Goal: Register for event/course

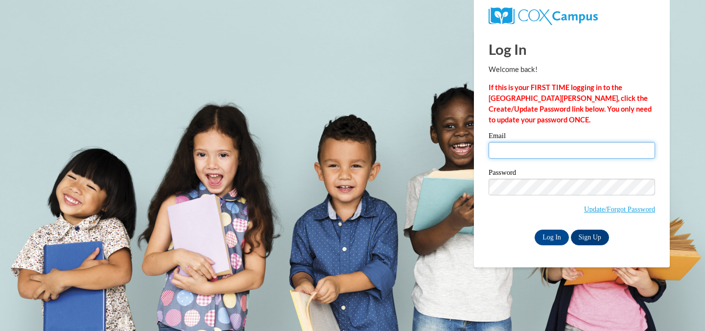
click at [523, 149] on input "Email" at bounding box center [571, 150] width 166 height 17
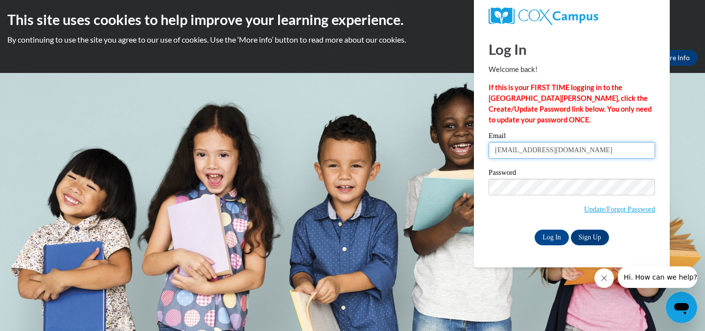
type input "victoriayawn@gmail.com"
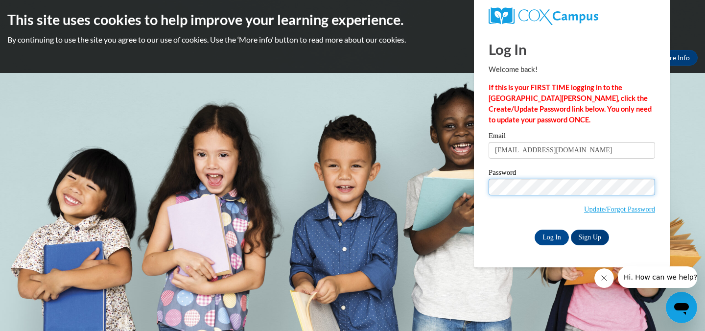
click at [534, 229] on input "Log In" at bounding box center [551, 237] width 34 height 16
click at [543, 238] on input "Log In" at bounding box center [551, 237] width 34 height 16
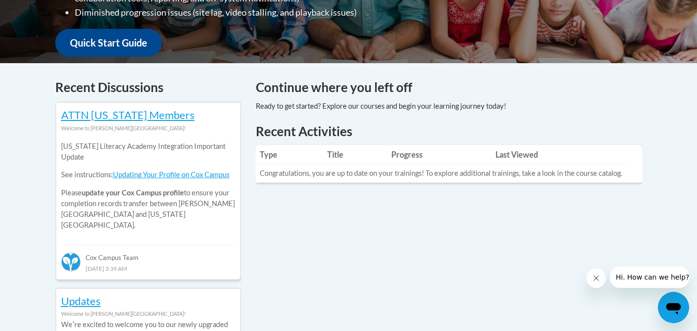
scroll to position [18, 0]
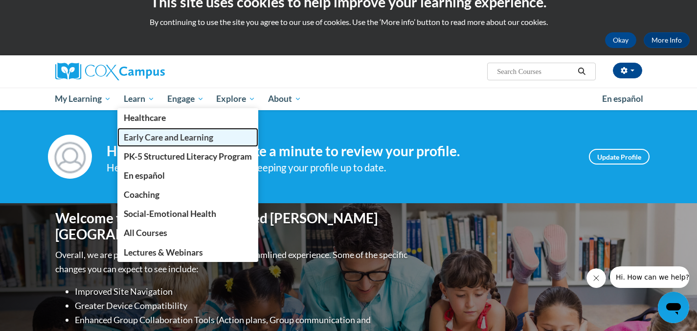
click at [164, 138] on span "Early Care and Learning" at bounding box center [169, 137] width 90 height 10
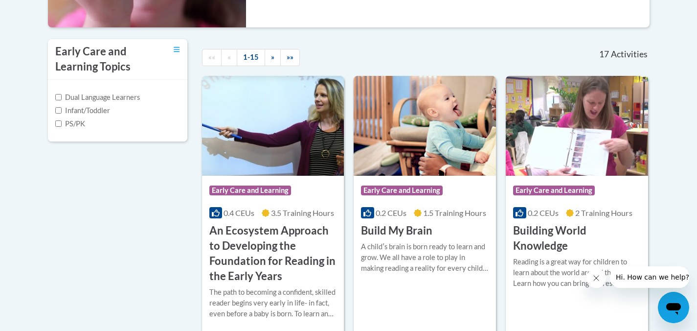
scroll to position [323, 0]
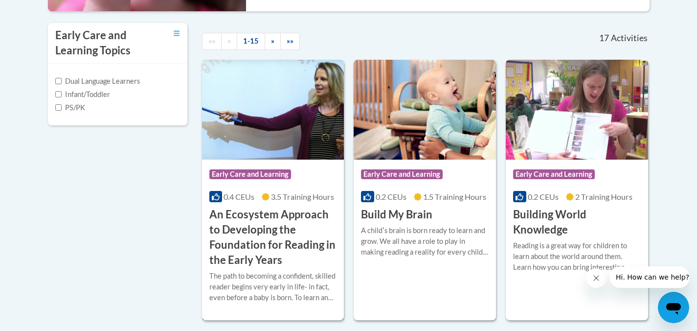
click at [268, 227] on h3 "An Ecosystem Approach to Developing the Foundation for Reading in the Early Yea…" at bounding box center [273, 237] width 128 height 60
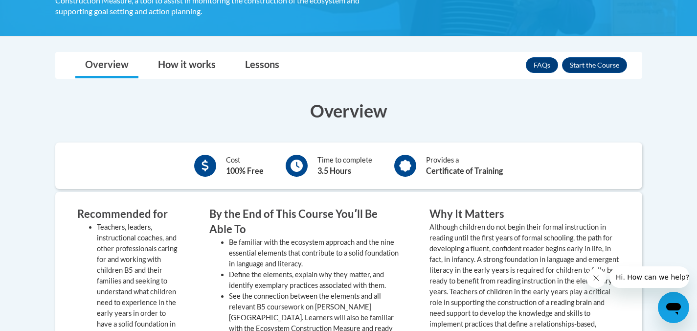
scroll to position [150, 0]
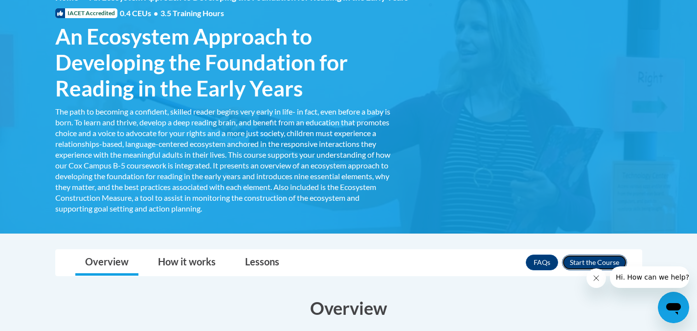
click at [578, 265] on button "Enroll" at bounding box center [594, 262] width 65 height 16
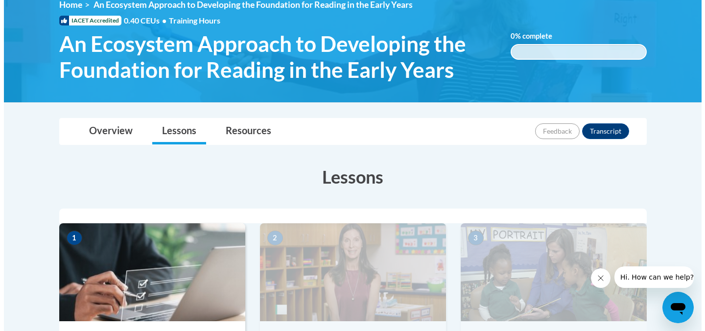
scroll to position [316, 0]
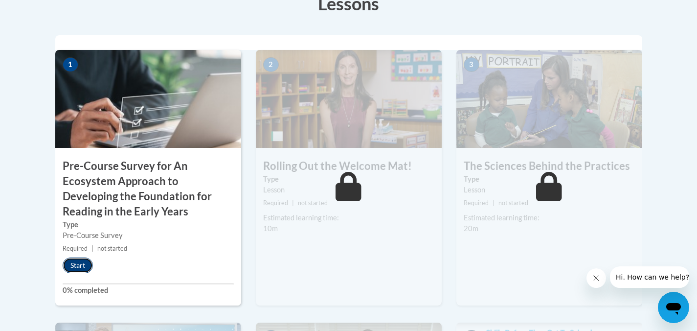
click at [88, 268] on button "Start" at bounding box center [78, 265] width 30 height 16
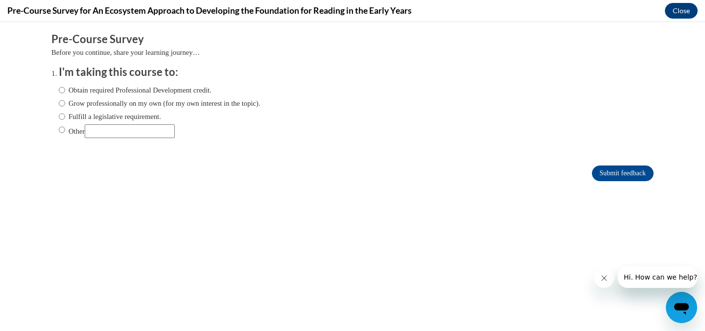
scroll to position [0, 0]
click at [109, 92] on label "Obtain required Professional Development credit." at bounding box center [135, 90] width 153 height 11
click at [65, 92] on input "Obtain required Professional Development credit." at bounding box center [62, 90] width 6 height 11
radio input "true"
click at [618, 170] on input "Submit feedback" at bounding box center [623, 173] width 62 height 16
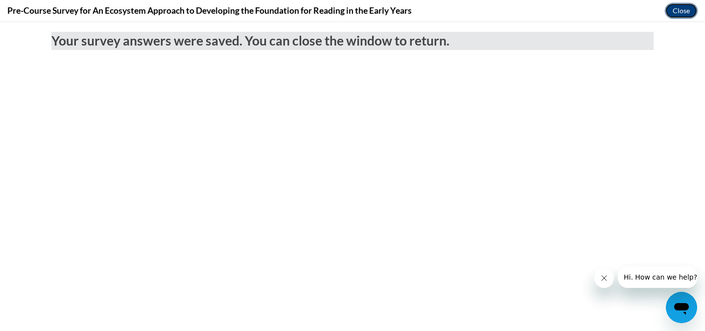
click at [681, 13] on button "Close" at bounding box center [680, 11] width 33 height 16
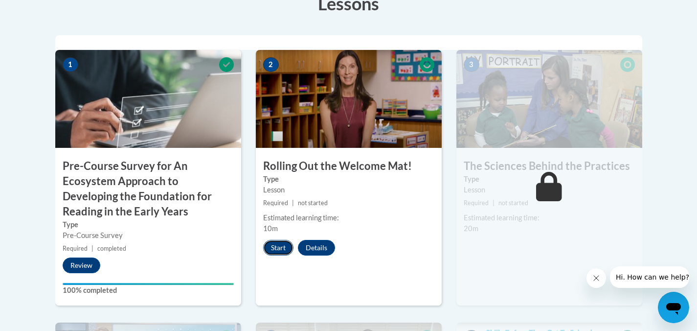
click at [287, 250] on button "Start" at bounding box center [278, 248] width 30 height 16
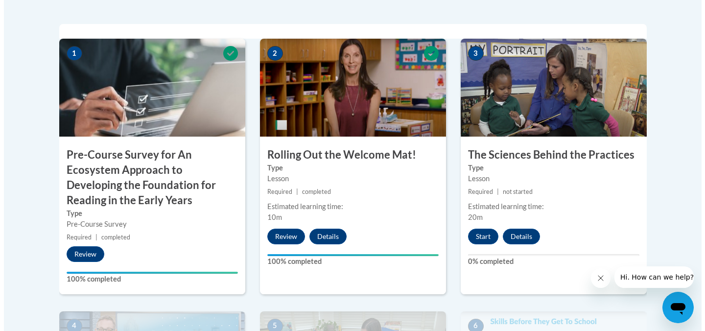
scroll to position [328, 0]
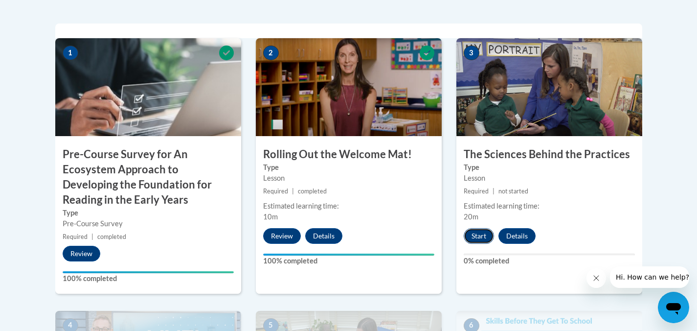
click at [478, 237] on button "Start" at bounding box center [479, 236] width 30 height 16
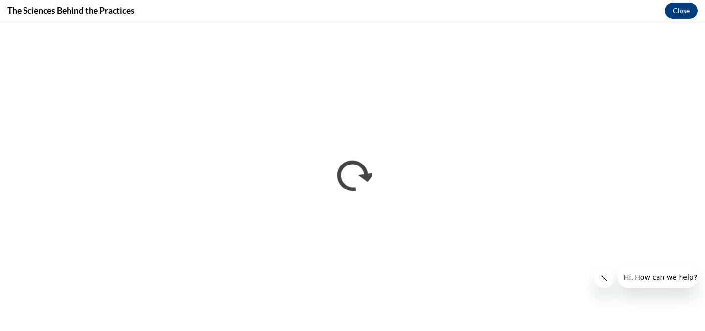
scroll to position [0, 0]
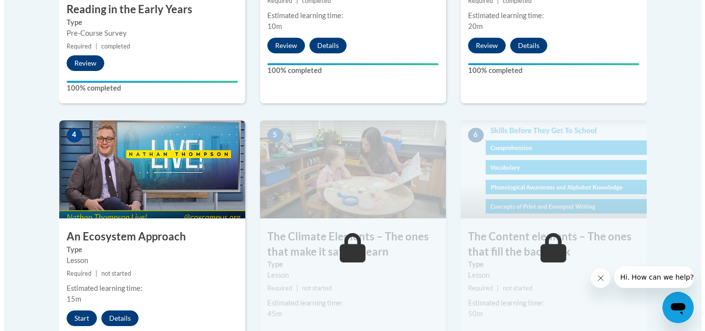
scroll to position [527, 0]
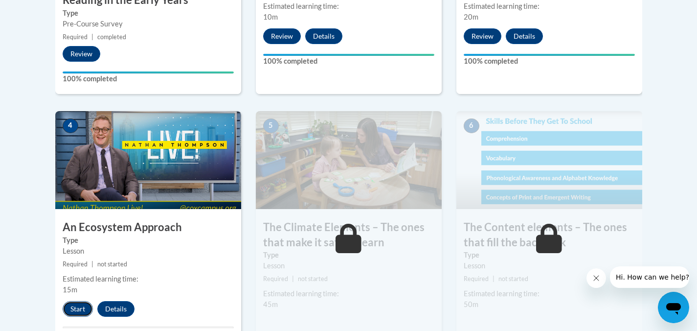
click at [73, 309] on button "Start" at bounding box center [78, 309] width 30 height 16
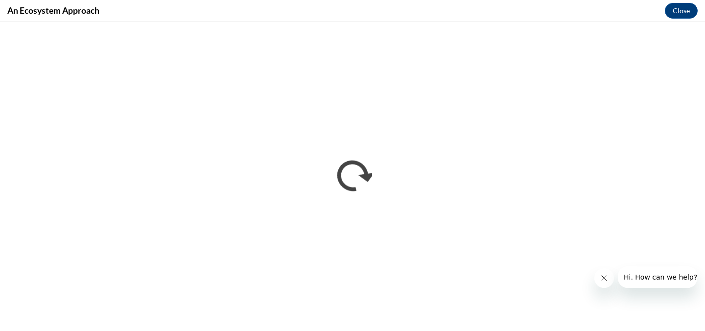
scroll to position [0, 0]
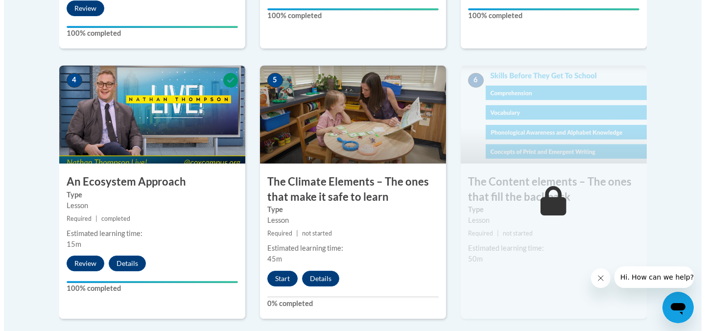
scroll to position [579, 0]
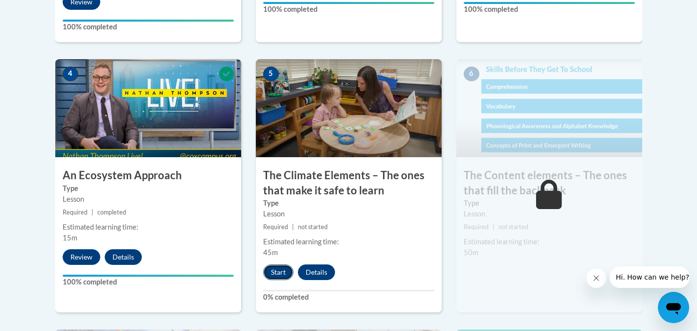
click at [274, 273] on button "Start" at bounding box center [278, 272] width 30 height 16
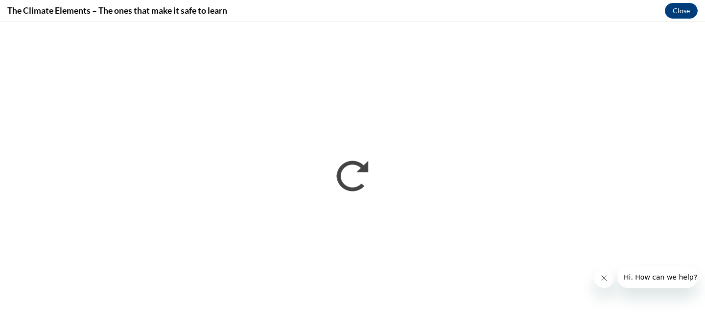
scroll to position [0, 0]
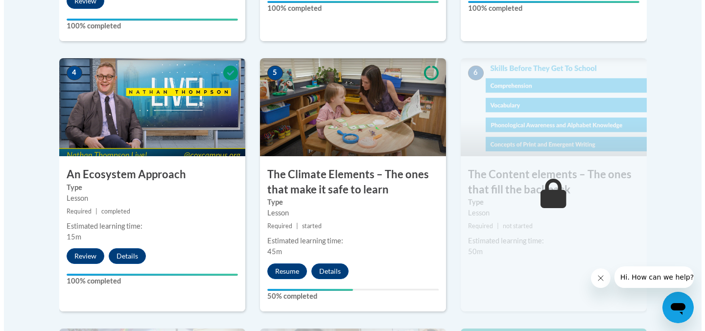
scroll to position [581, 0]
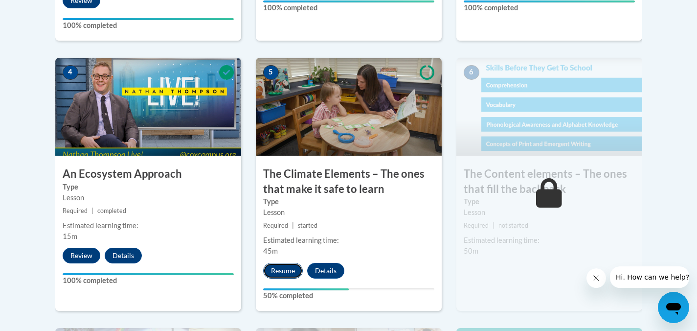
click at [278, 274] on button "Resume" at bounding box center [283, 271] width 40 height 16
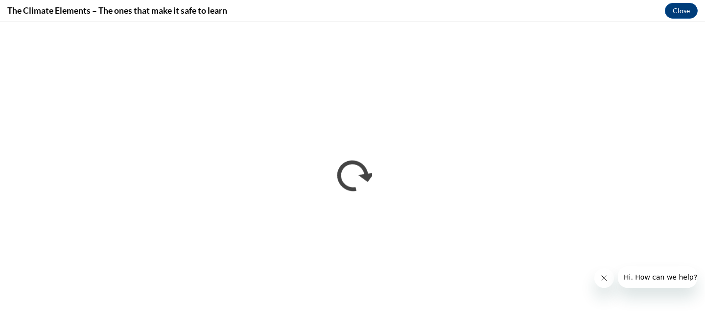
scroll to position [0, 0]
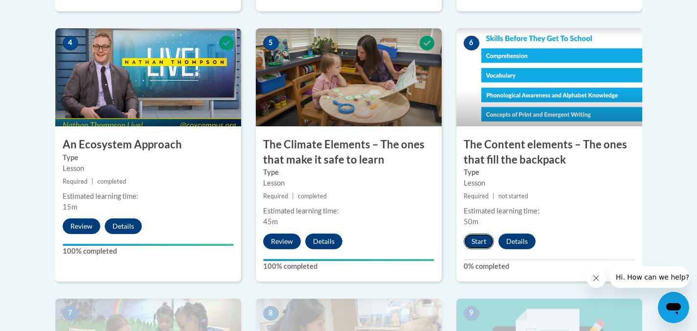
click at [478, 240] on button "Start" at bounding box center [479, 241] width 30 height 16
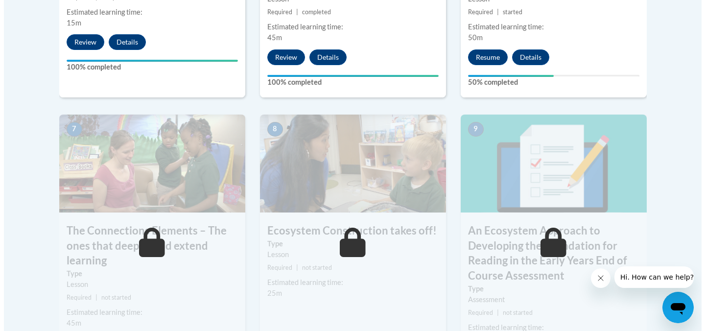
scroll to position [817, 0]
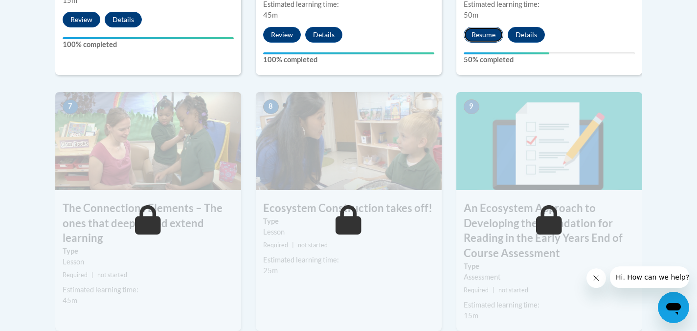
click at [489, 39] on button "Resume" at bounding box center [484, 35] width 40 height 16
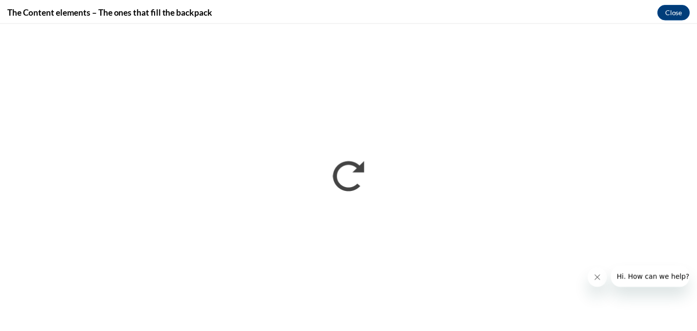
scroll to position [0, 0]
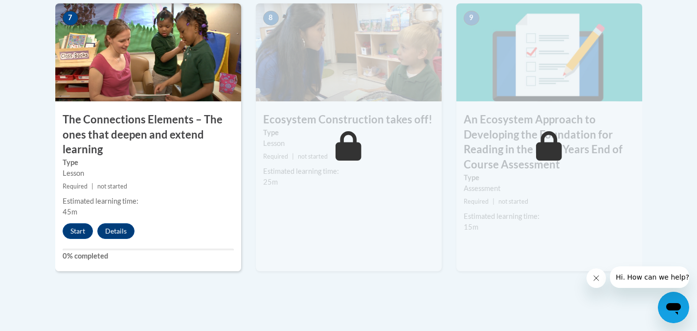
scroll to position [906, 0]
